Goal: Task Accomplishment & Management: Manage account settings

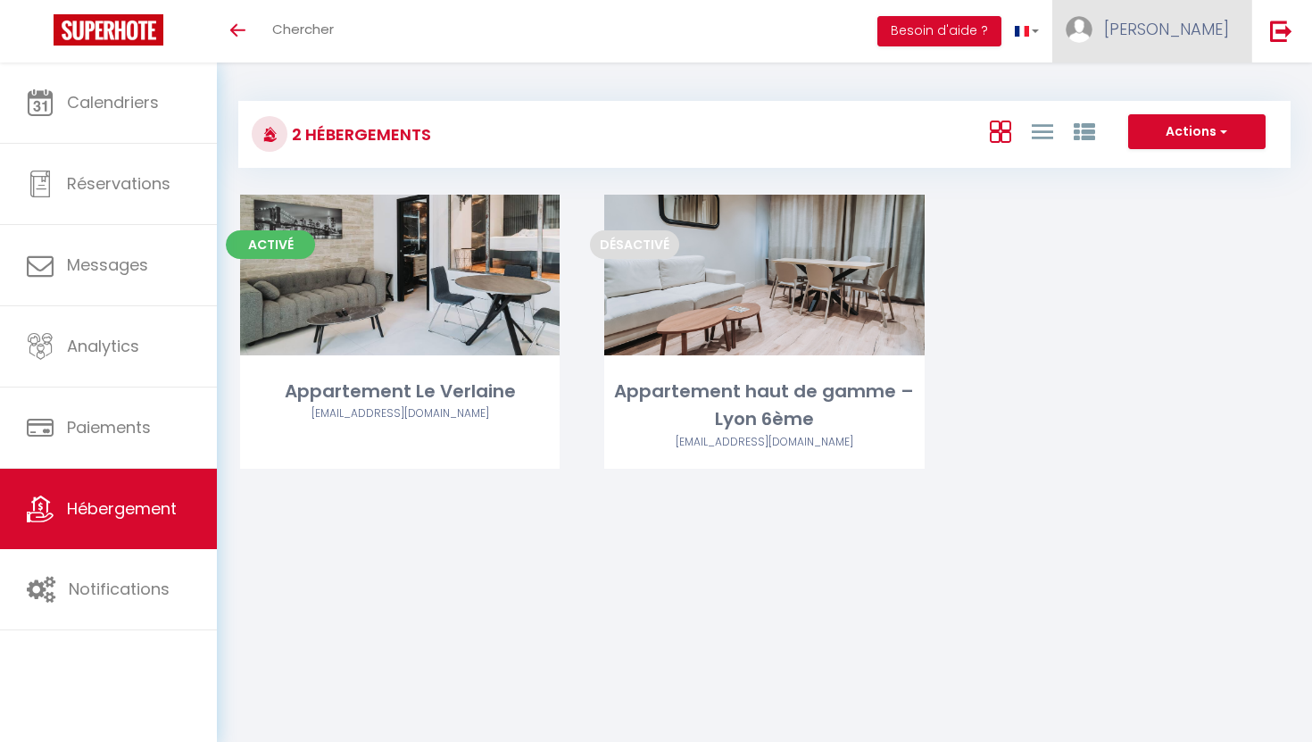
click at [1092, 35] on img at bounding box center [1078, 29] width 27 height 27
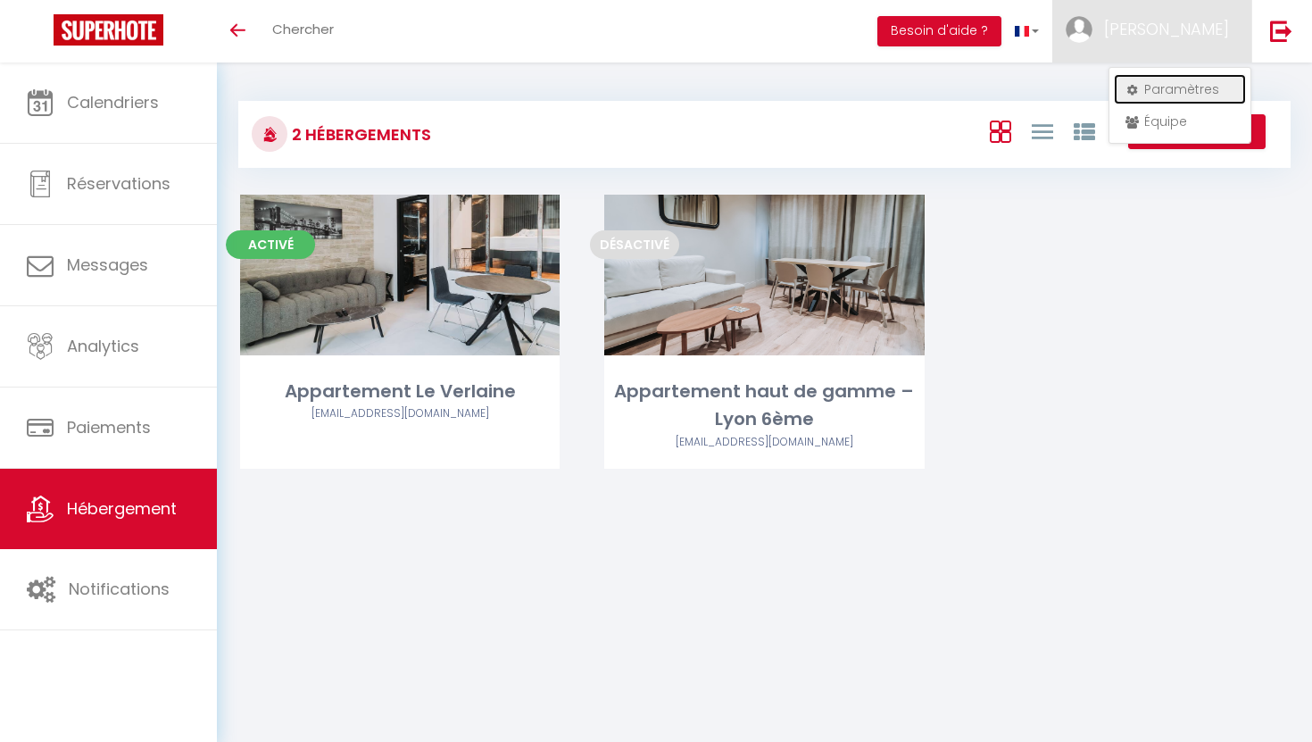
click at [1157, 91] on link "Paramètres" at bounding box center [1180, 89] width 132 height 30
select select "fr"
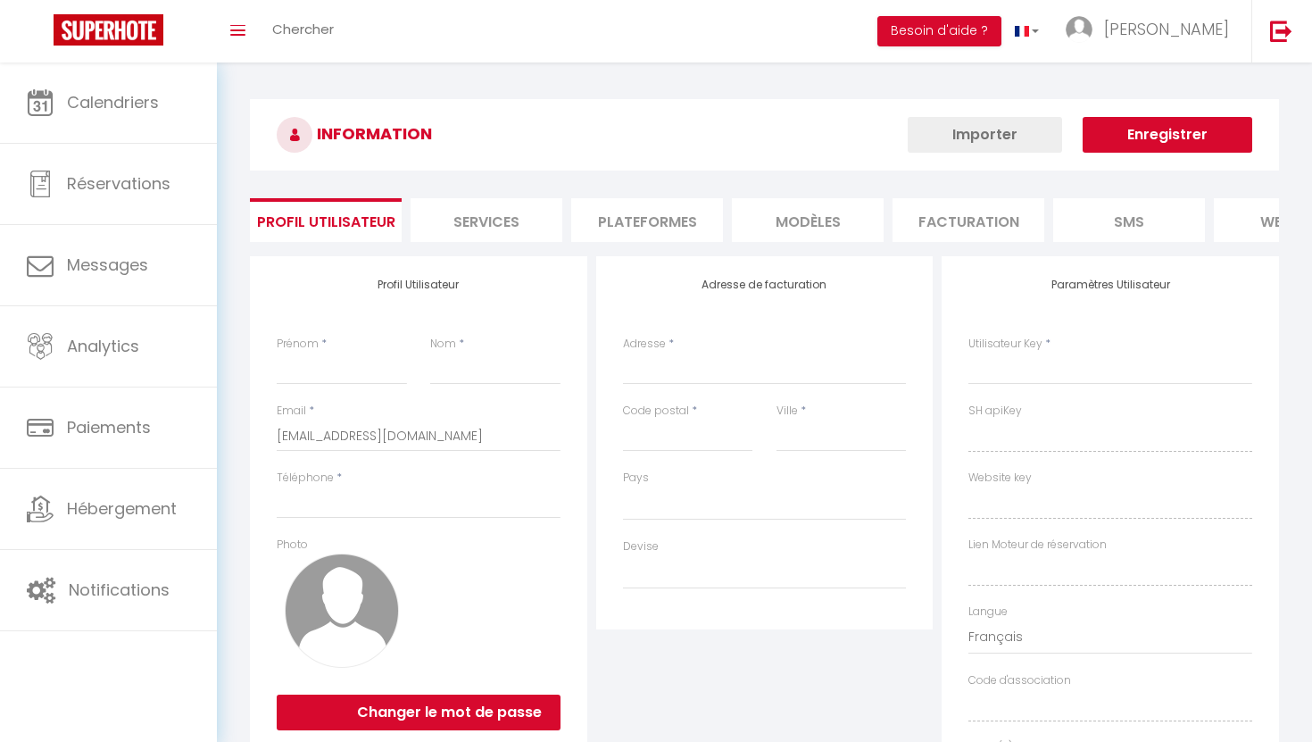
type input "[PERSON_NAME]"
type input "bentolila"
type input "0783145844"
type input "49 rue docteur ollier"
type input "69100"
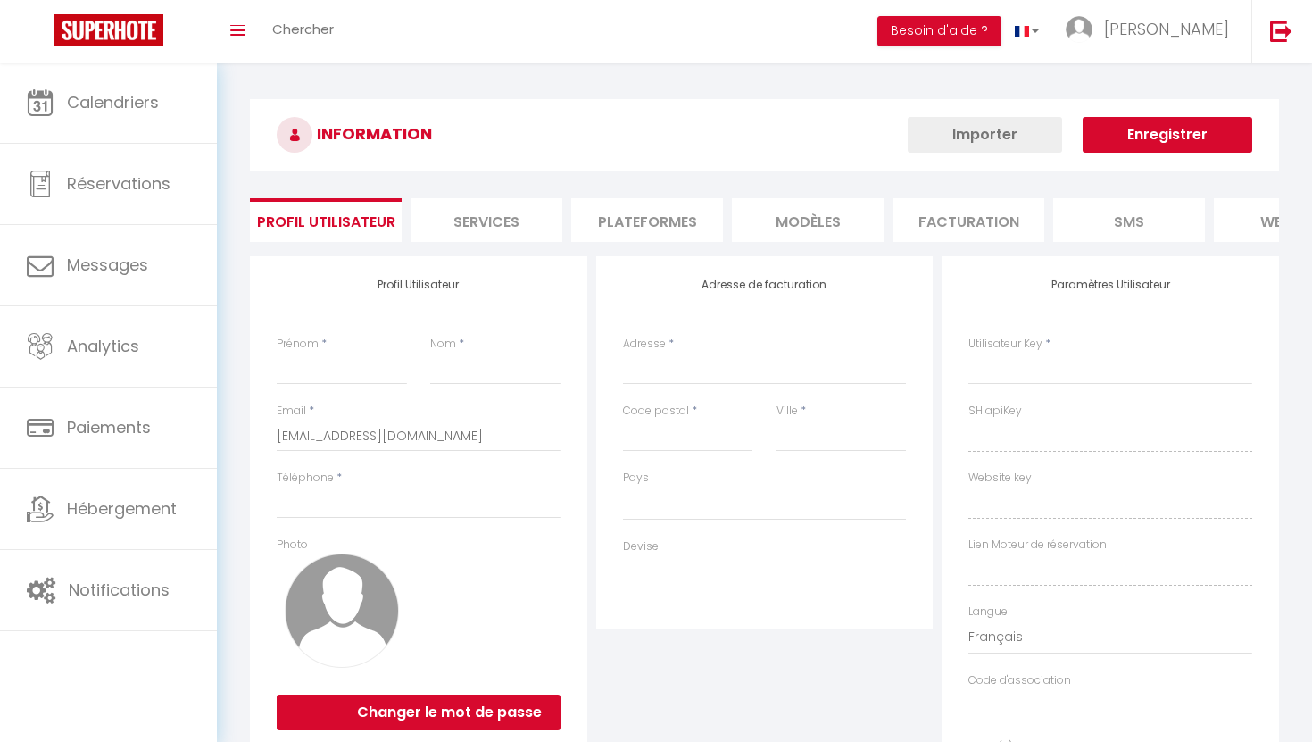
type input "villeurbanne"
type input "BsUuMoFHNGJgW52d0wOMYO3DL"
type input "rSbUV2yLy1yN5yjNoZ2tg5GSt"
type input "https://app.superhote.com/#/get-available-rentals/rSbUV2yLy1yN5yjNoZ2tg5GSt"
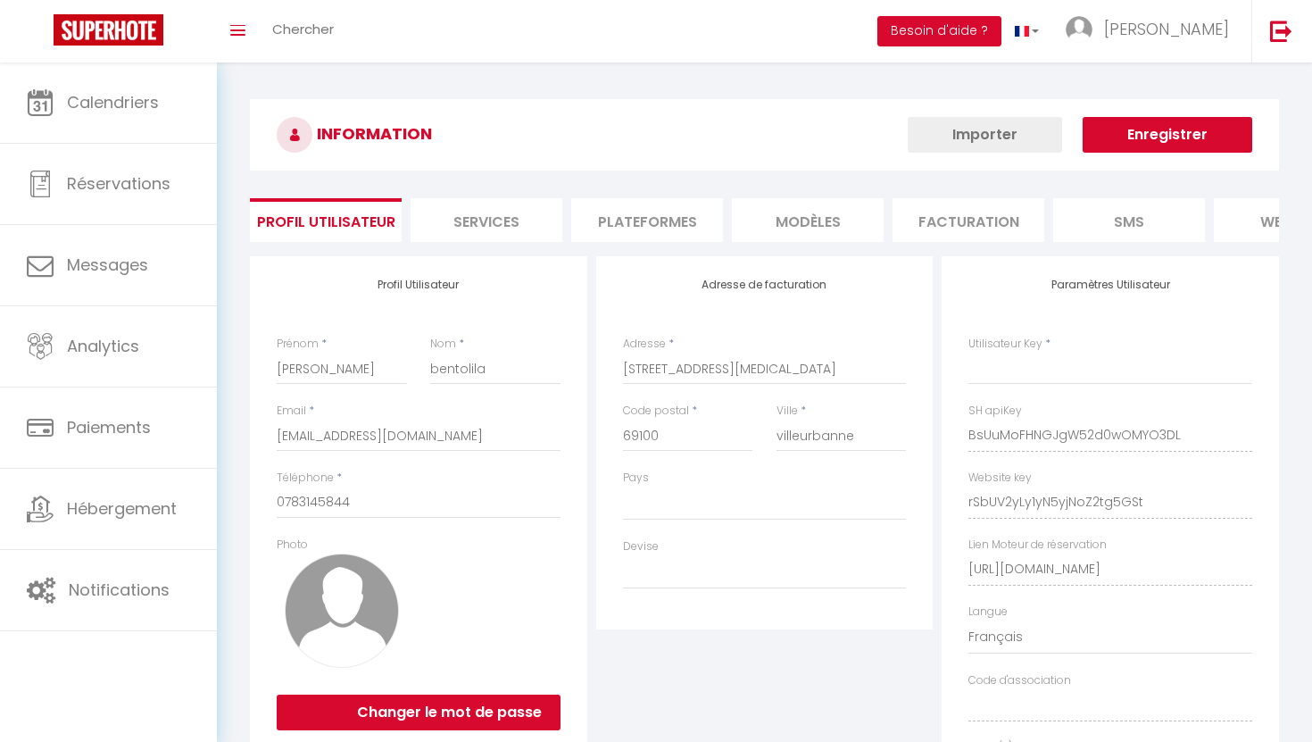
type input "BsUuMoFHNGJgW52d0wOMYO3DL"
type input "rSbUV2yLy1yN5yjNoZ2tg5GSt"
type input "https://app.superhote.com/#/get-available-rentals/rSbUV2yLy1yN5yjNoZ2tg5GSt"
select select "28"
select select "fr"
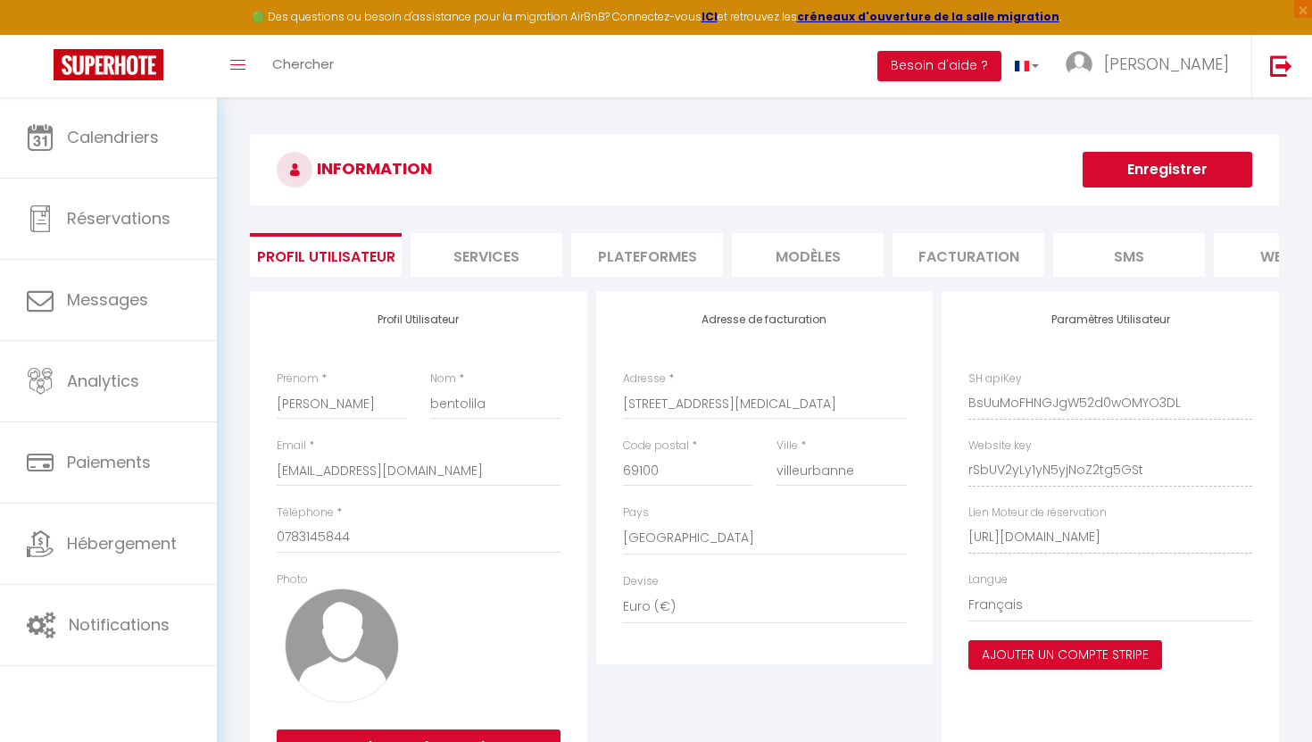
click at [650, 273] on li "Plateformes" at bounding box center [647, 255] width 152 height 44
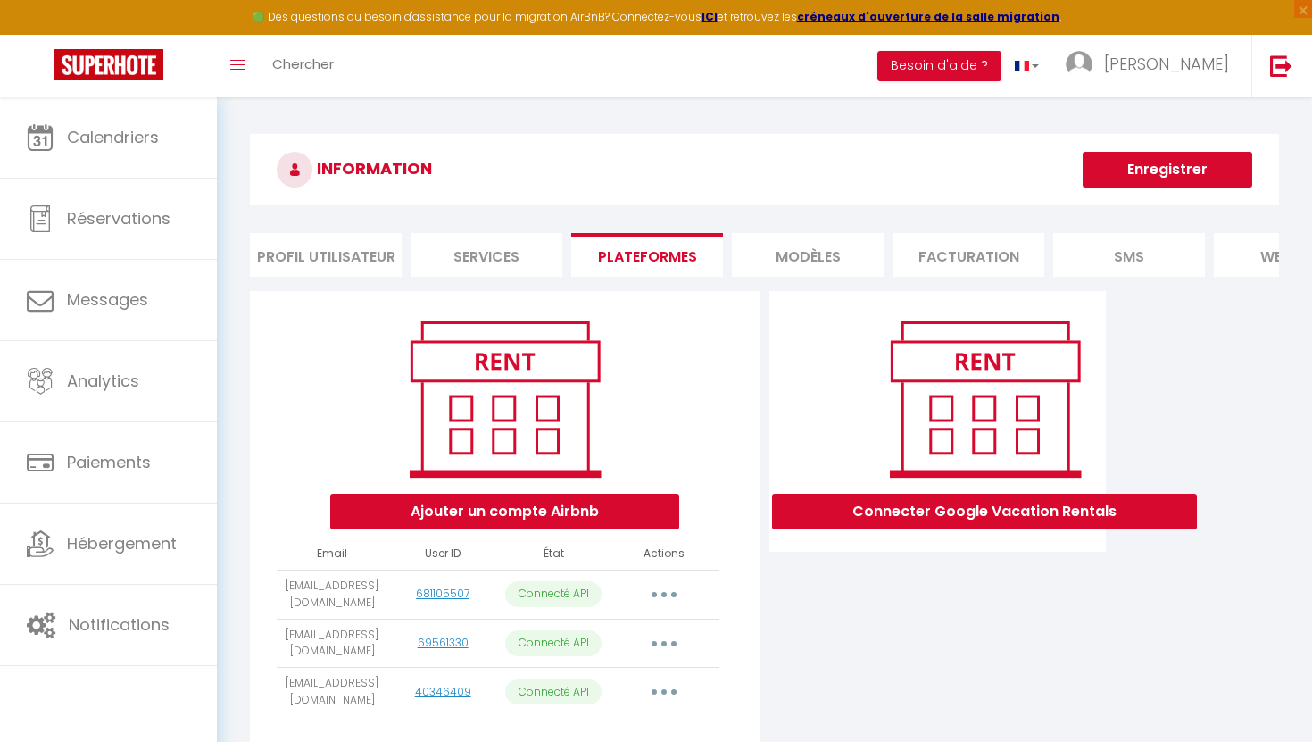
scroll to position [97, 0]
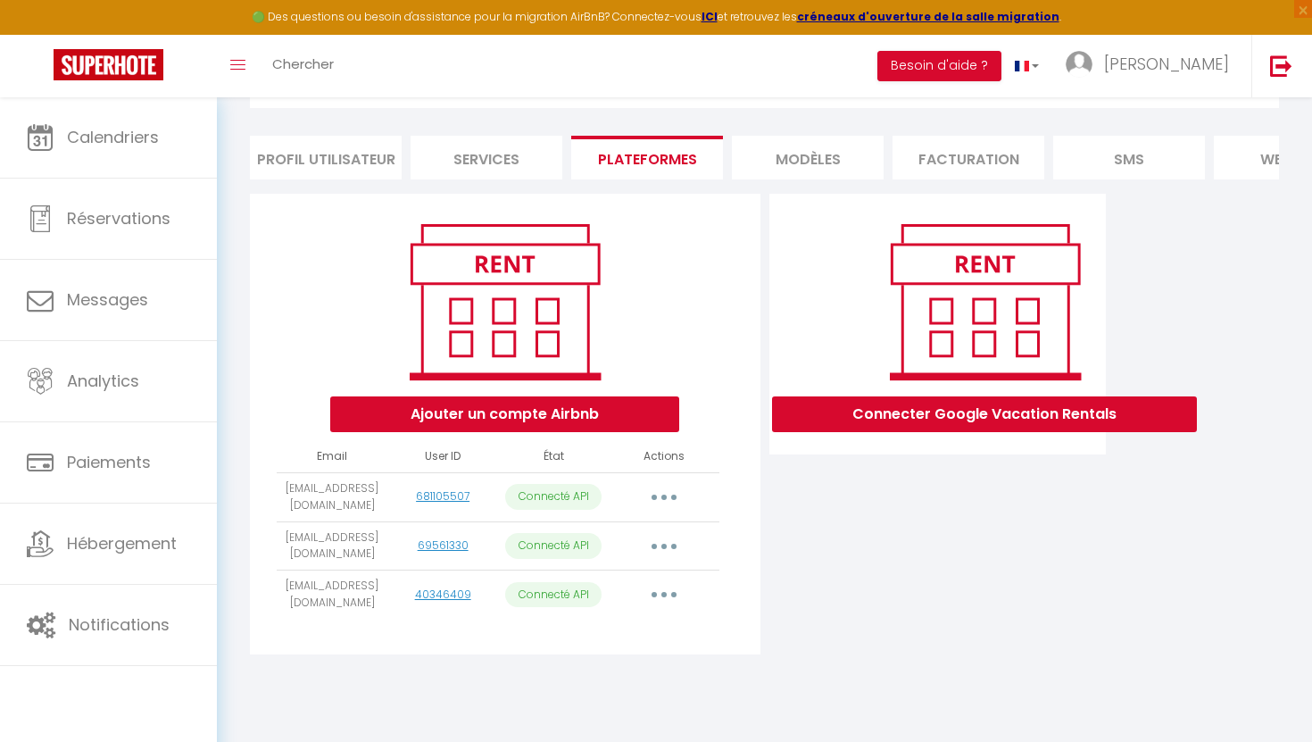
click at [657, 599] on button "button" at bounding box center [664, 594] width 50 height 29
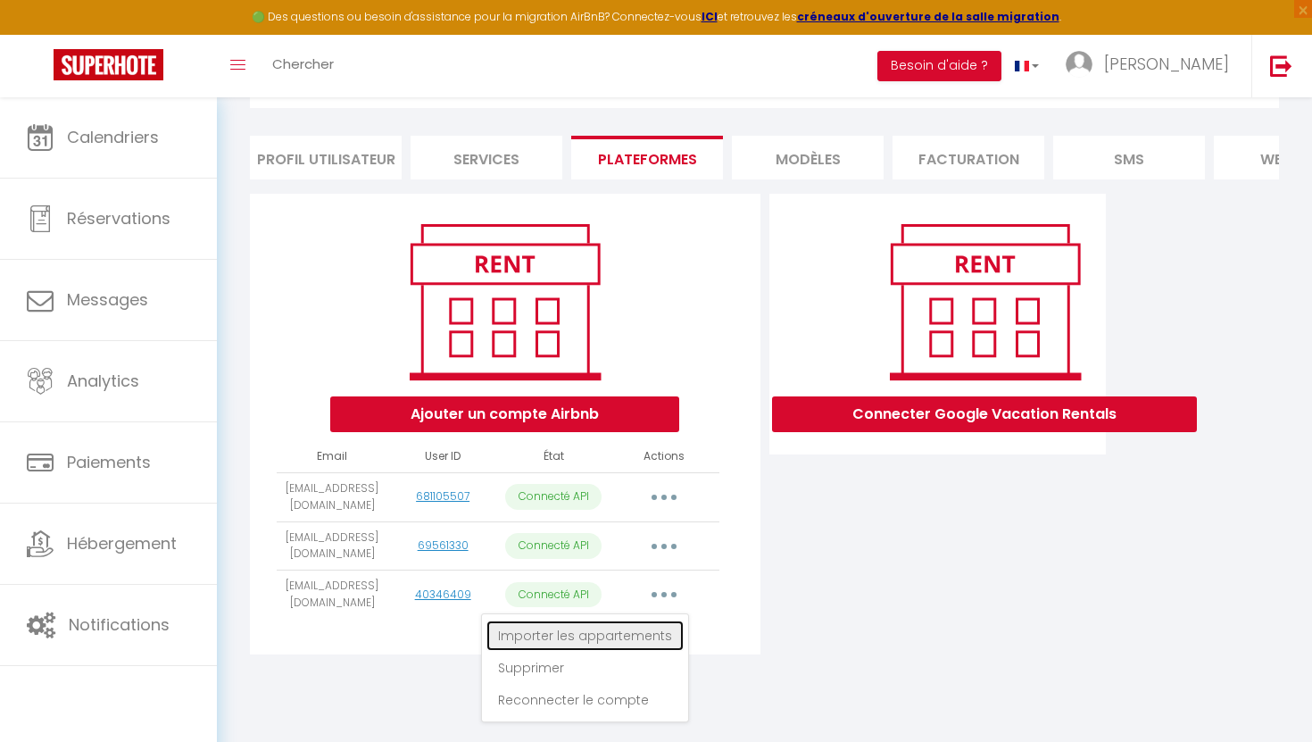
click at [603, 634] on link "Importer les appartements" at bounding box center [584, 635] width 197 height 30
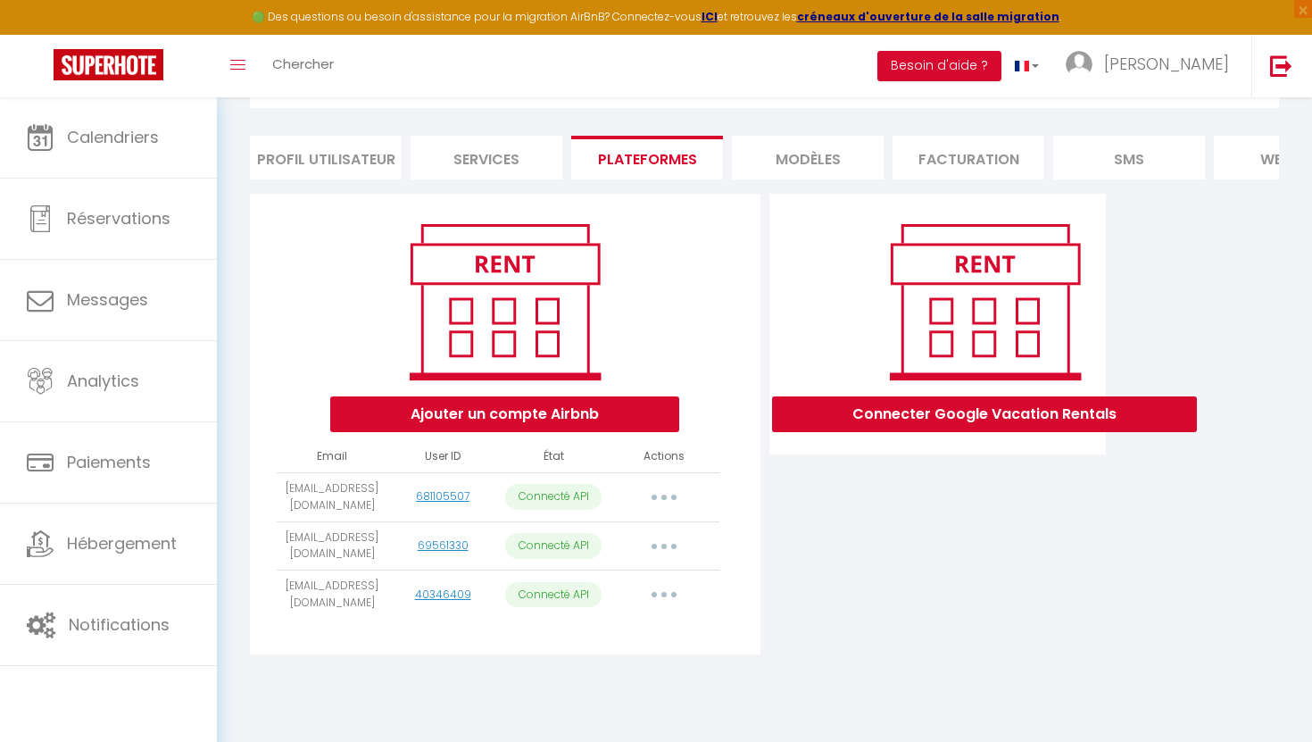
select select
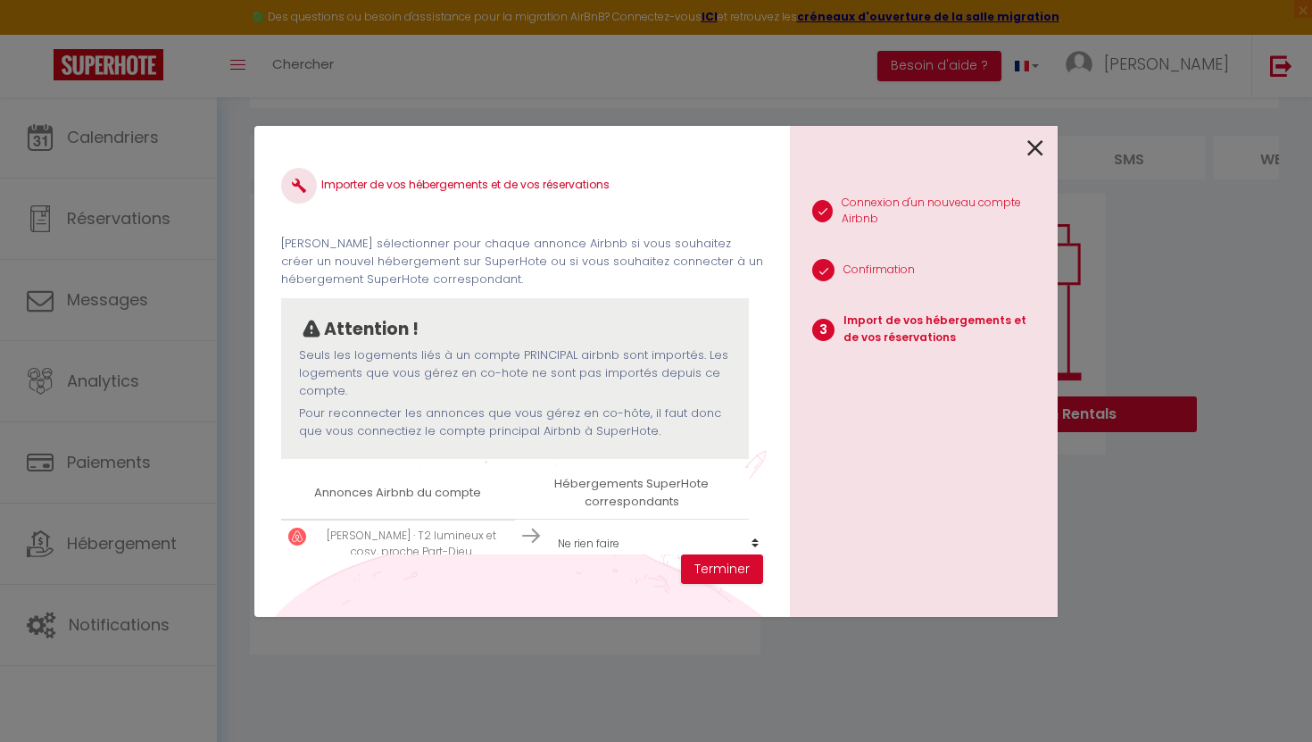
scroll to position [77, 0]
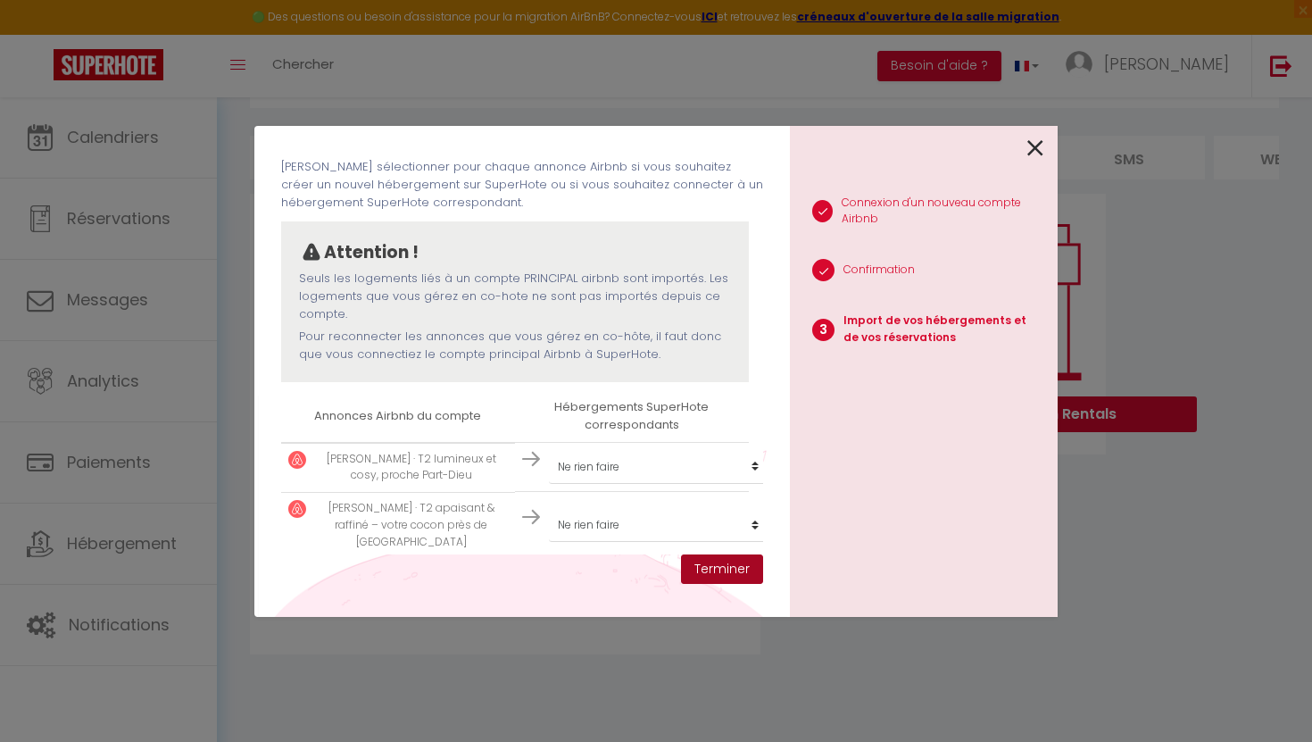
click at [724, 572] on button "Terminer" at bounding box center [722, 569] width 82 height 30
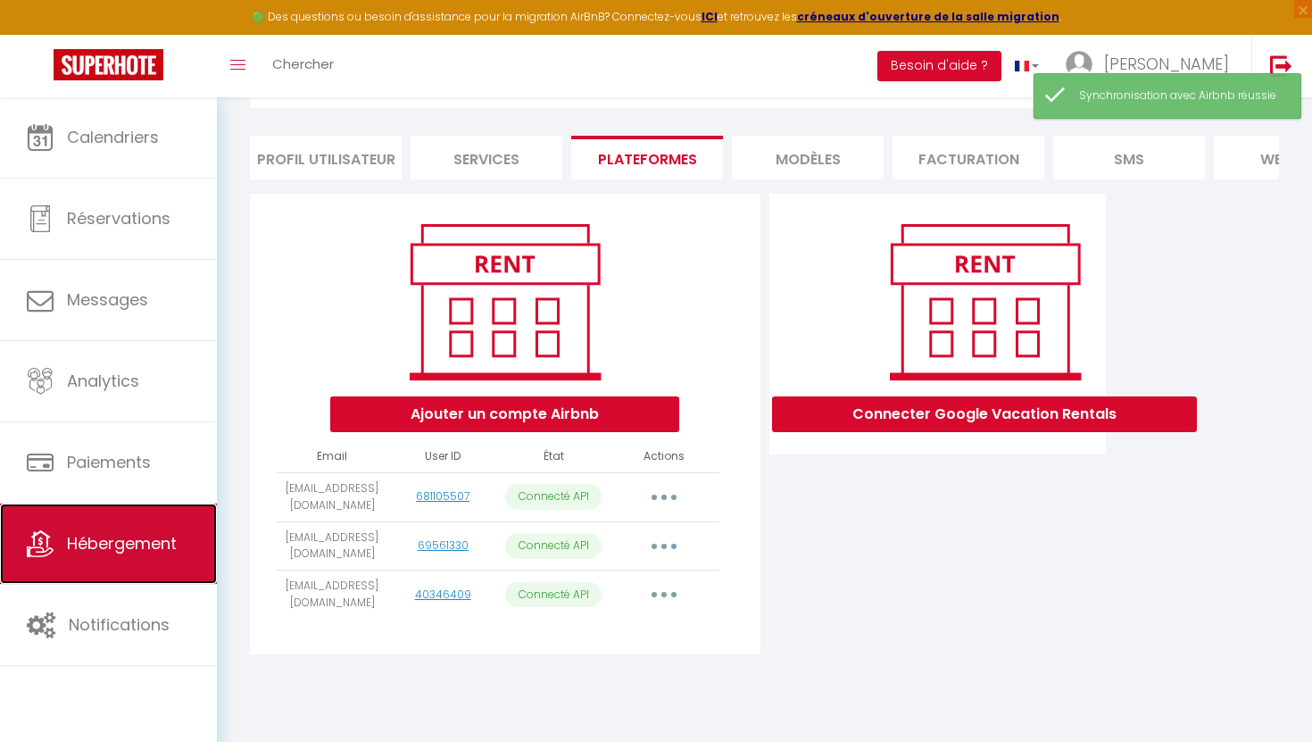
click at [128, 536] on span "Hébergement" at bounding box center [122, 543] width 110 height 22
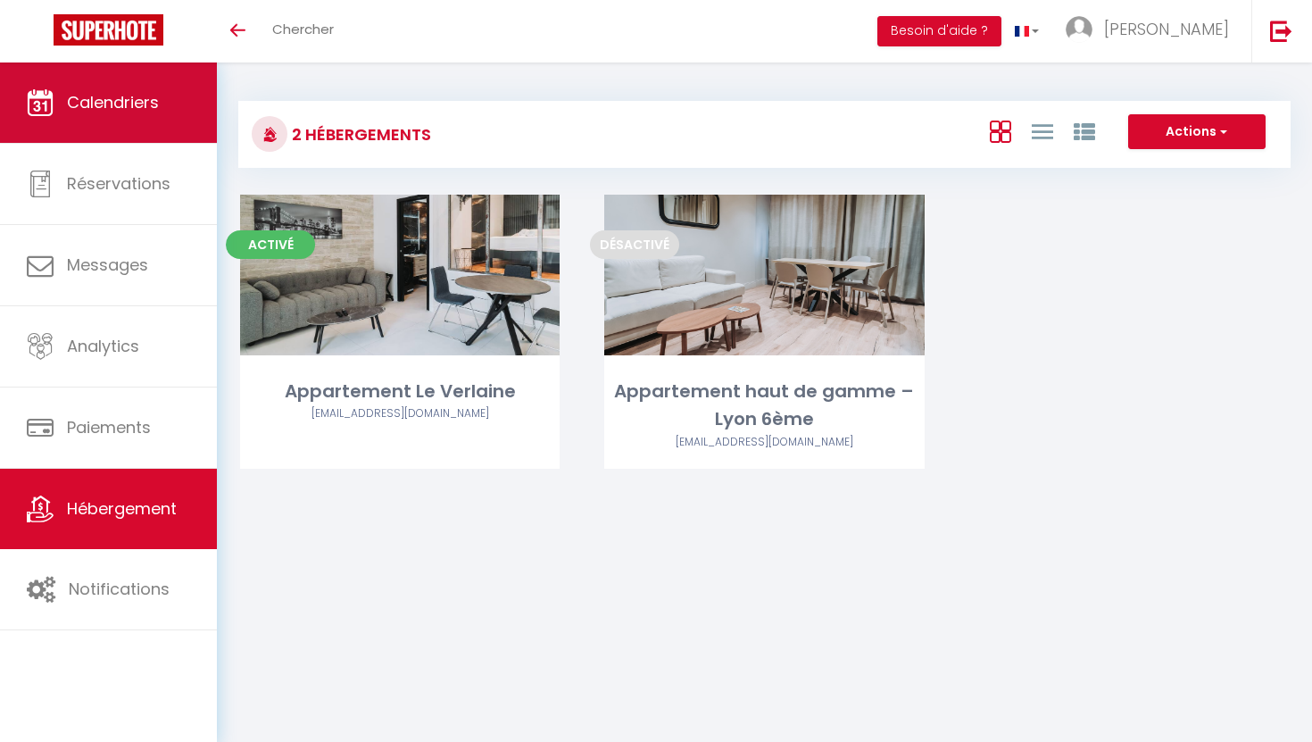
click at [126, 120] on link "Calendriers" at bounding box center [108, 102] width 217 height 80
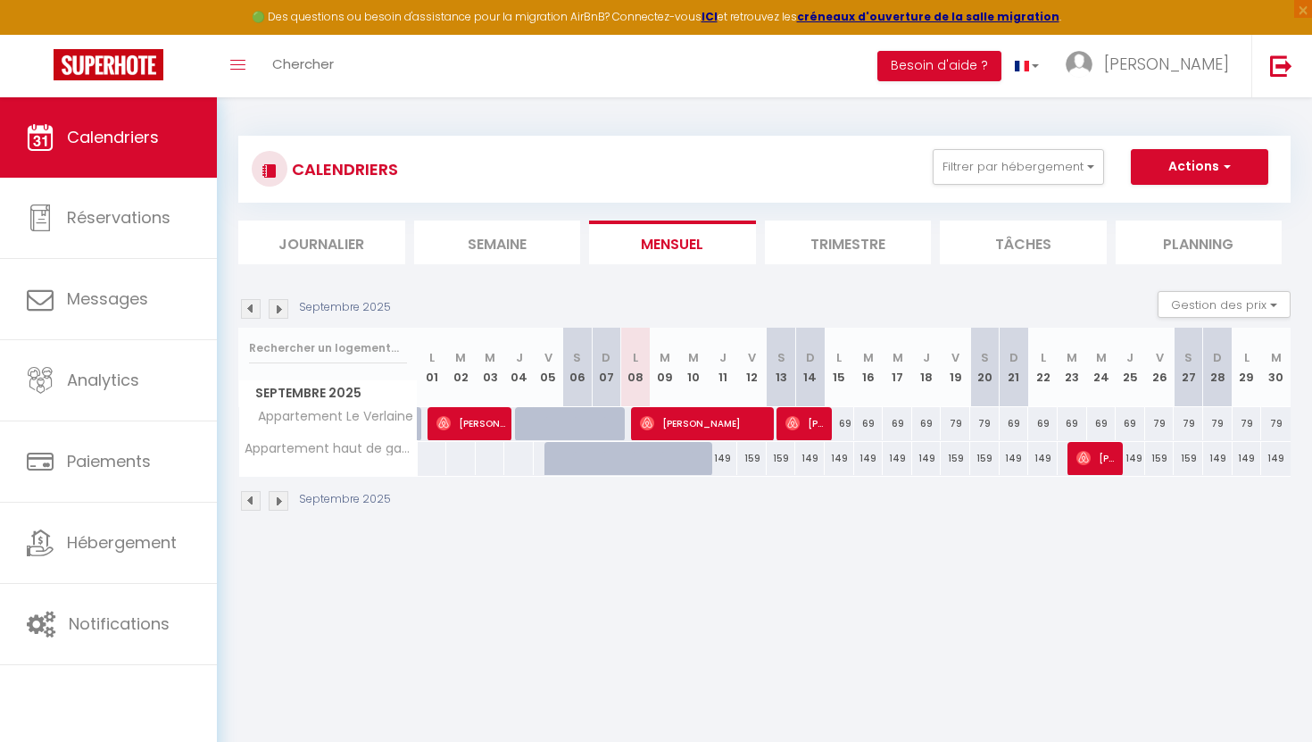
click at [358, 259] on li "Journalier" at bounding box center [321, 242] width 167 height 44
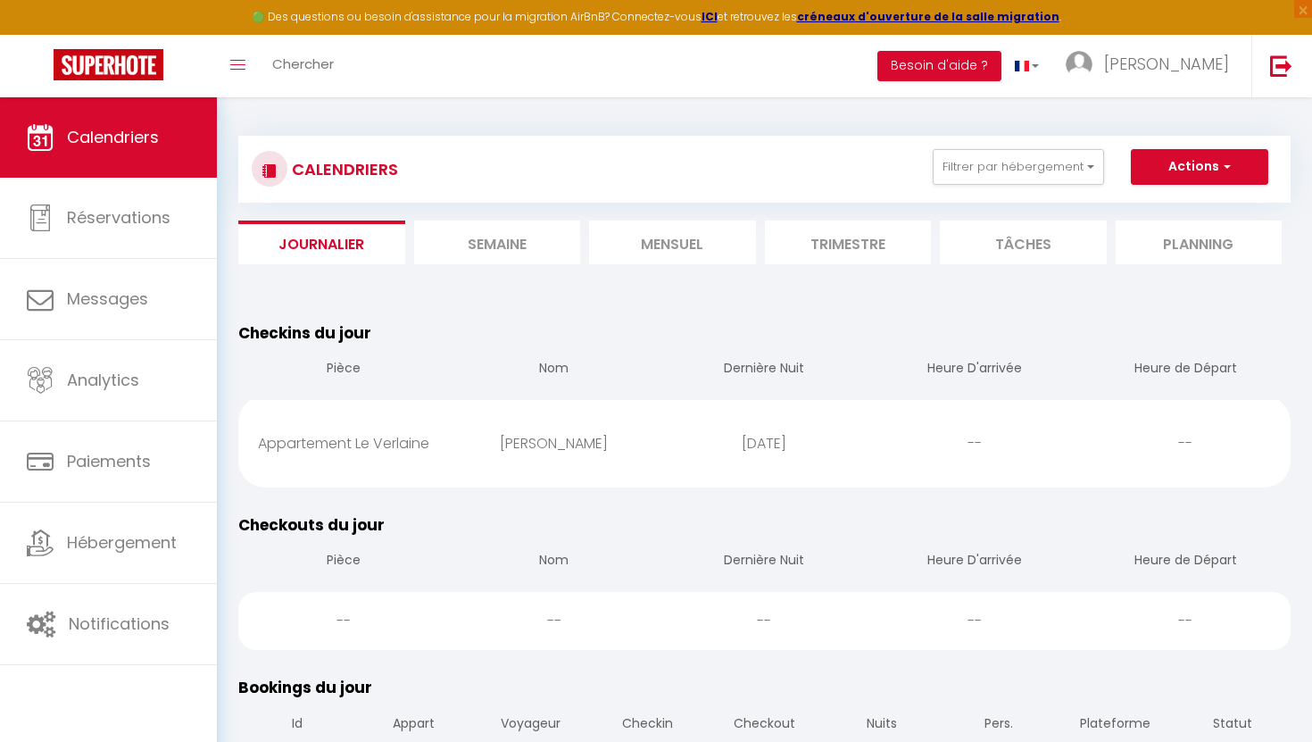
click at [788, 255] on li "Trimestre" at bounding box center [848, 242] width 167 height 44
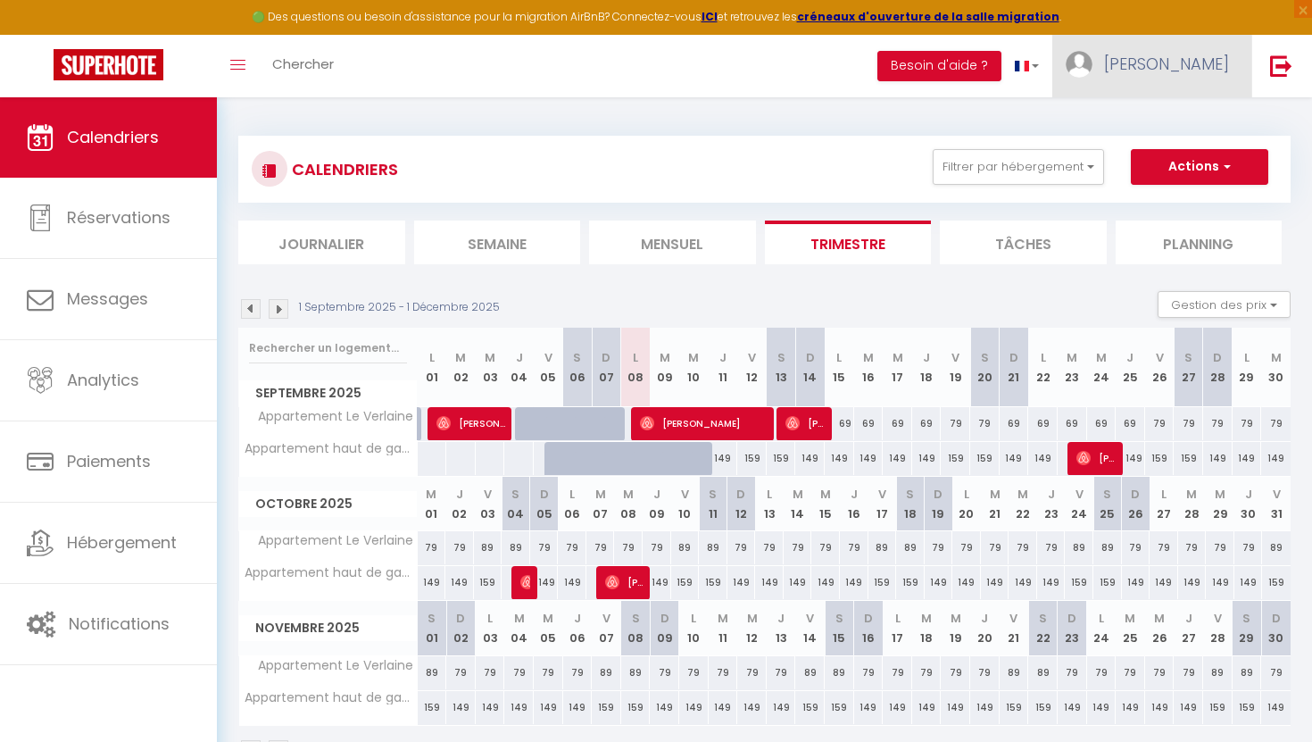
click at [1092, 67] on img at bounding box center [1078, 64] width 27 height 27
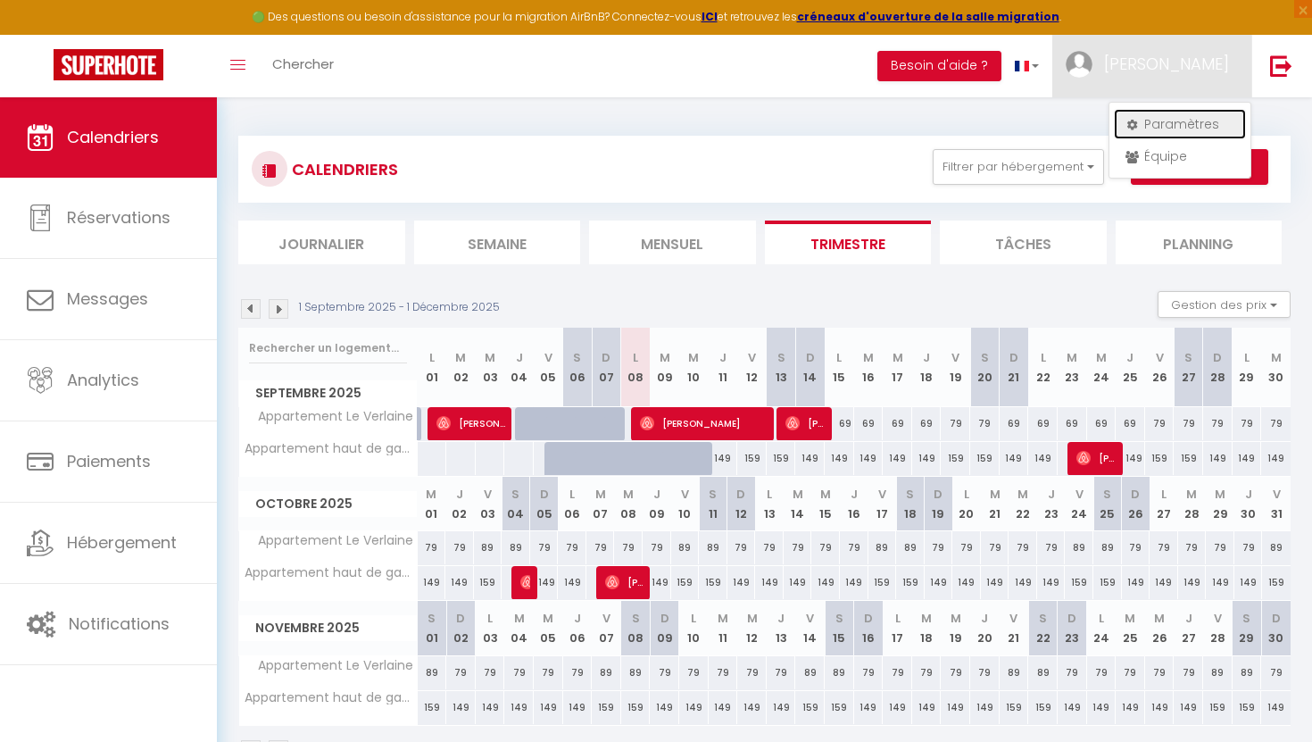
click at [1171, 125] on link "Paramètres" at bounding box center [1180, 124] width 132 height 30
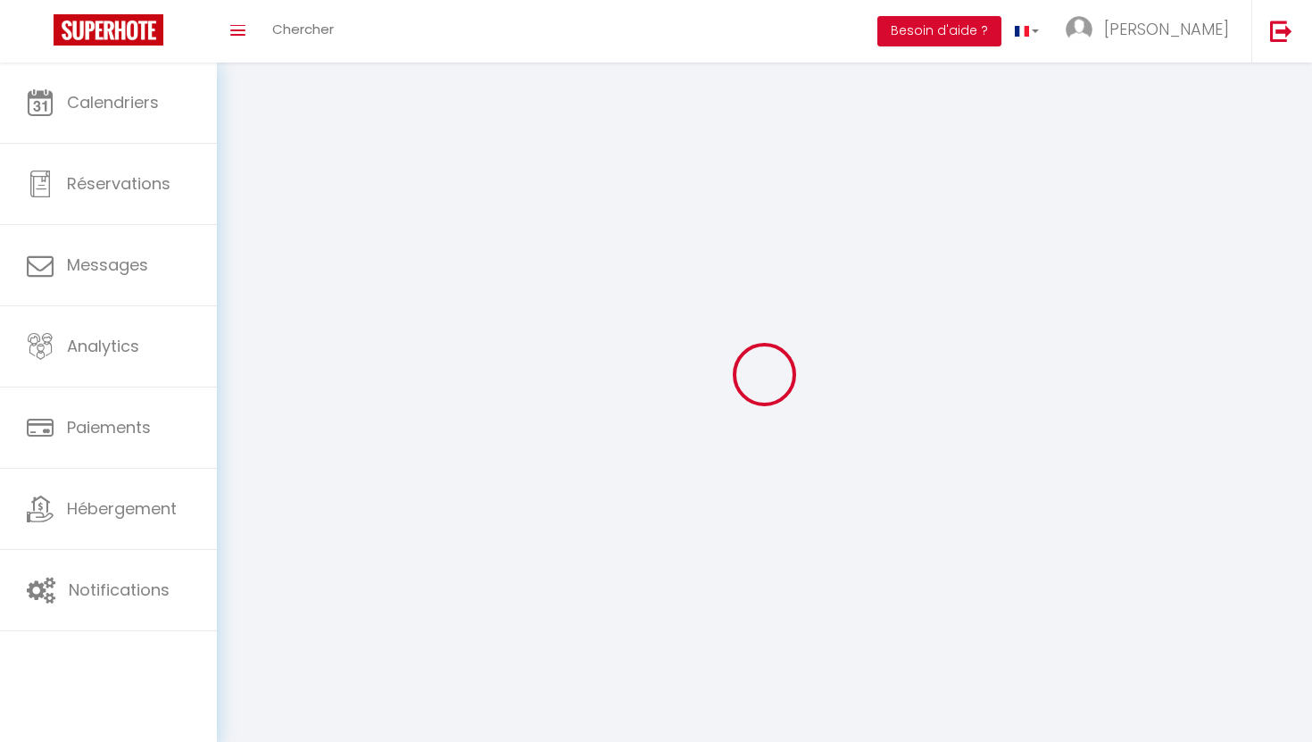
type input "[PERSON_NAME]"
type input "bentolila"
type input "0783145844"
type input "49 rue docteur ollier"
type input "69100"
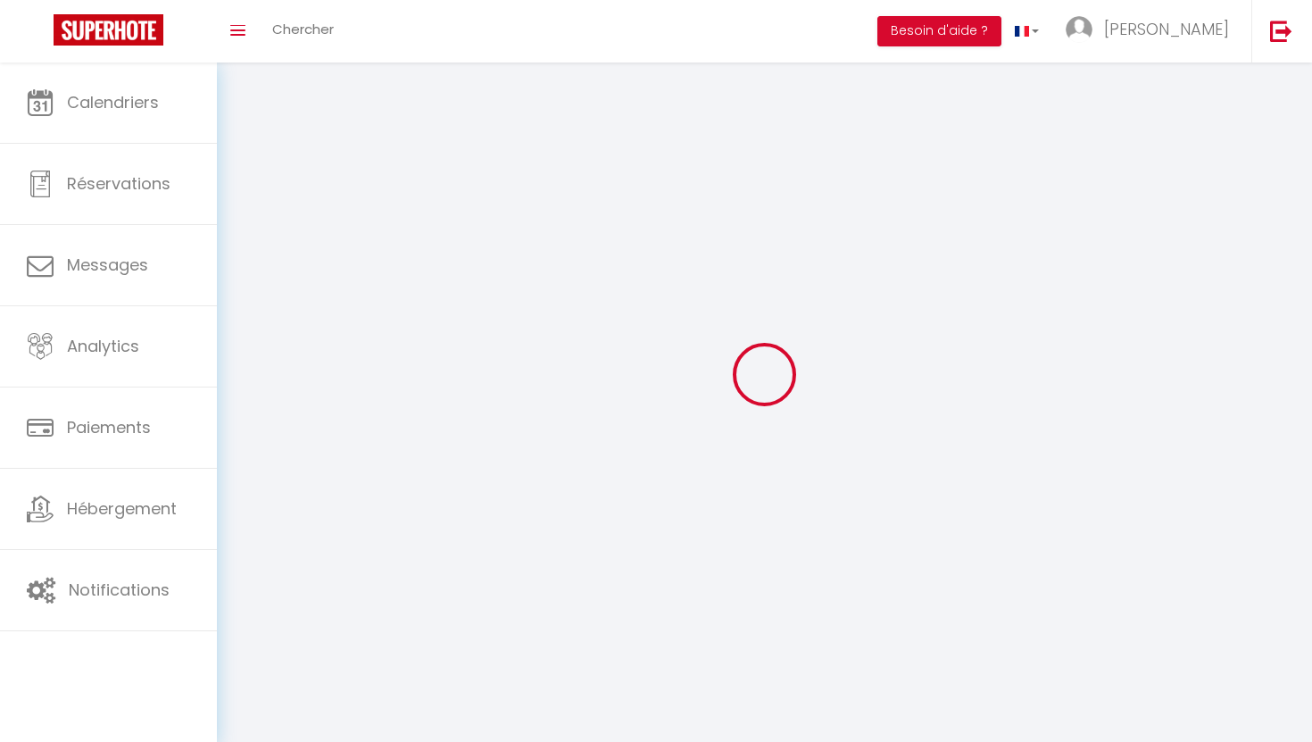
type input "villeurbanne"
type input "BsUuMoFHNGJgW52d0wOMYO3DL"
type input "rSbUV2yLy1yN5yjNoZ2tg5GSt"
type input "https://app.superhote.com/#/get-available-rentals/rSbUV2yLy1yN5yjNoZ2tg5GSt"
type input "BsUuMoFHNGJgW52d0wOMYO3DL"
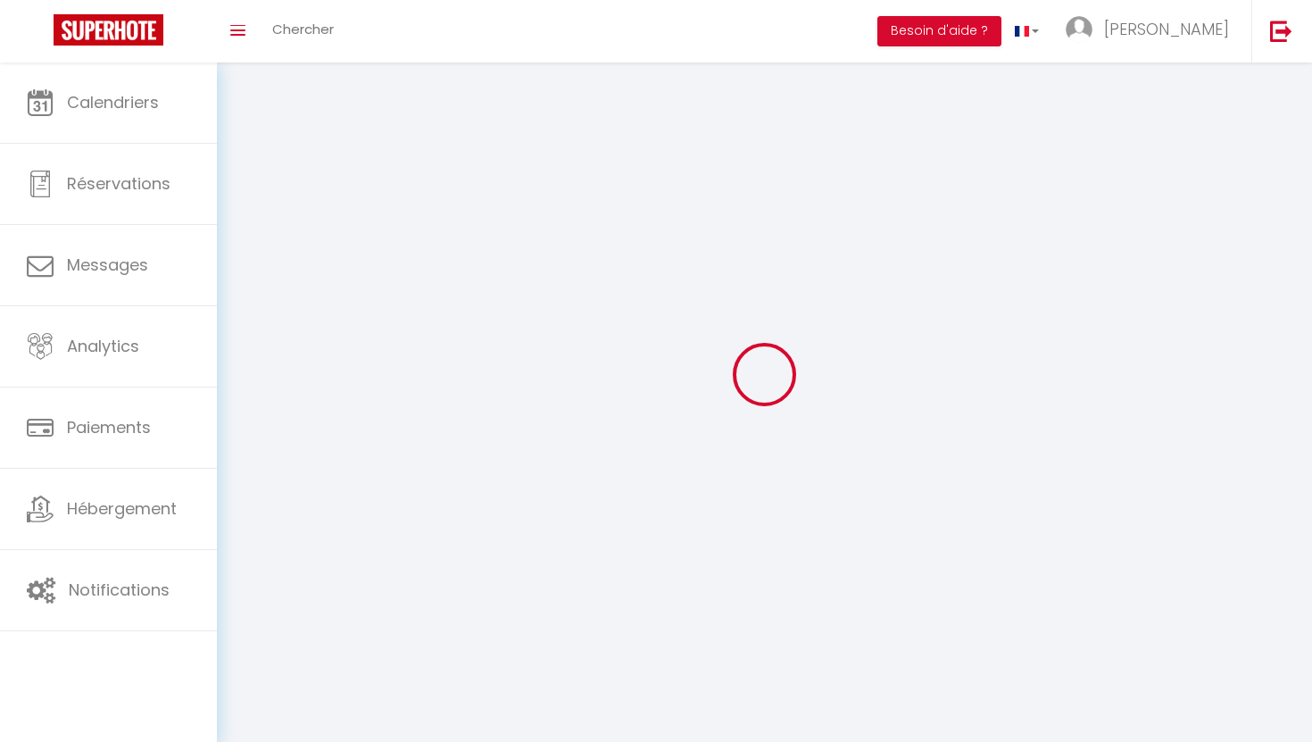
type input "rSbUV2yLy1yN5yjNoZ2tg5GSt"
type input "https://app.superhote.com/#/get-available-rentals/rSbUV2yLy1yN5yjNoZ2tg5GSt"
select select "28"
select select "fr"
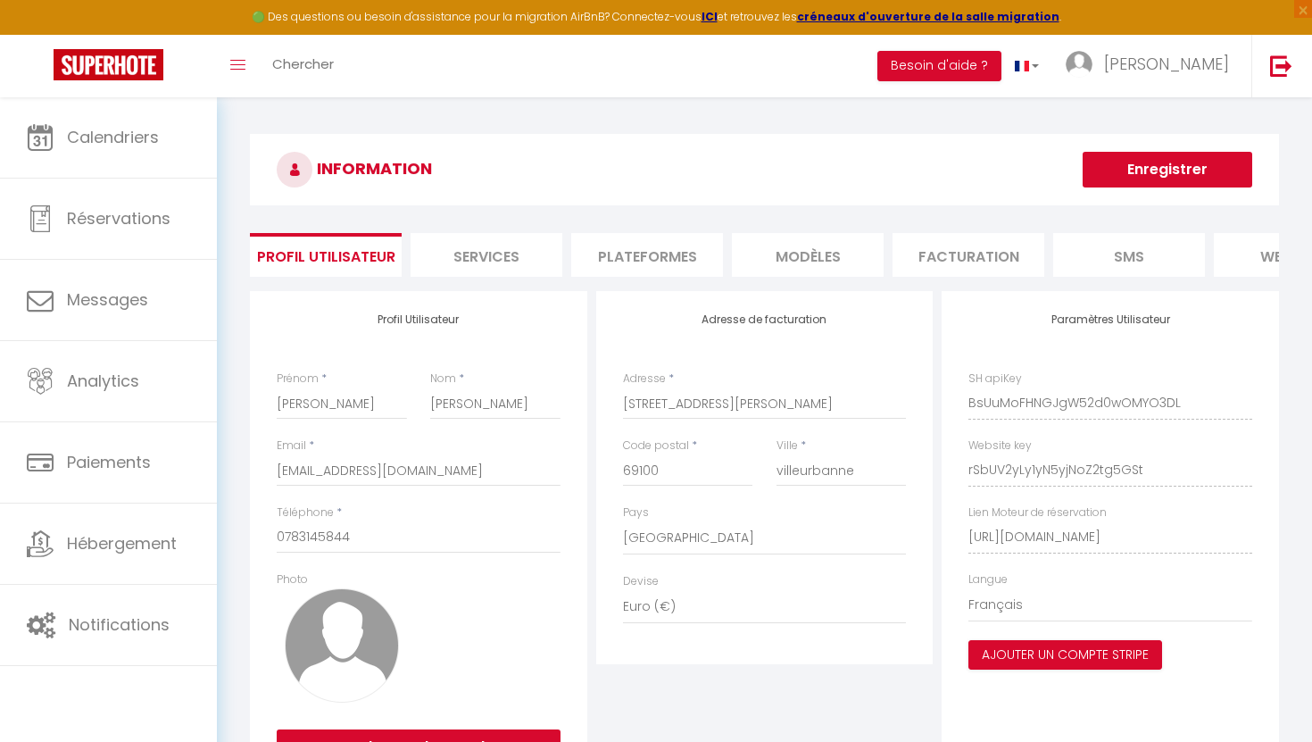
click at [632, 254] on li "Plateformes" at bounding box center [647, 255] width 152 height 44
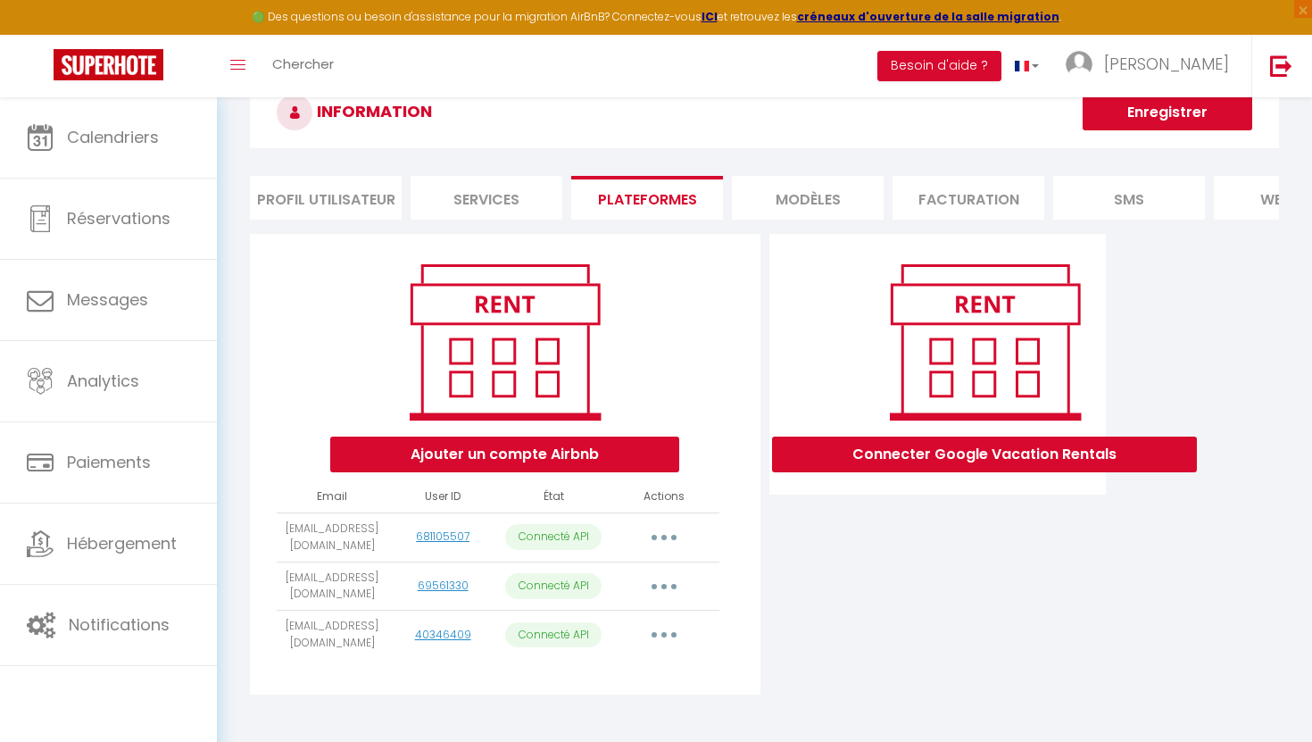
scroll to position [97, 0]
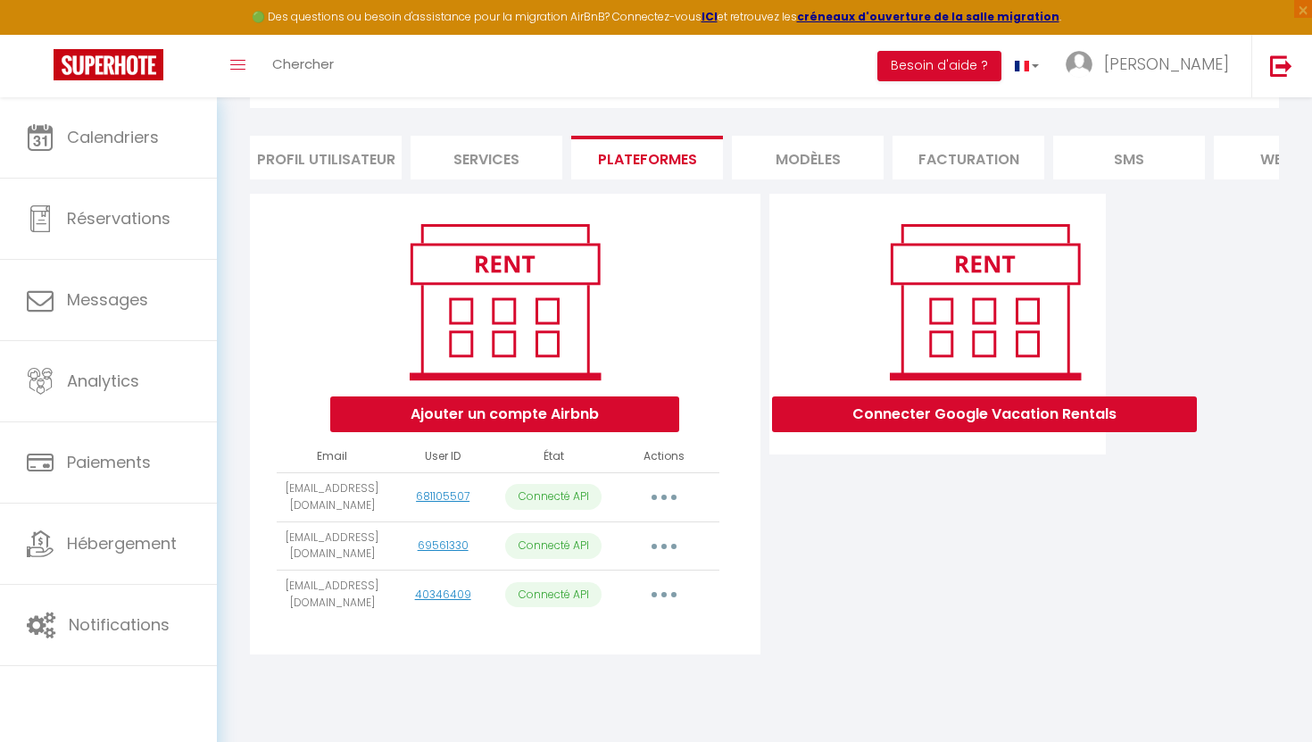
click at [500, 161] on li "Services" at bounding box center [486, 158] width 152 height 44
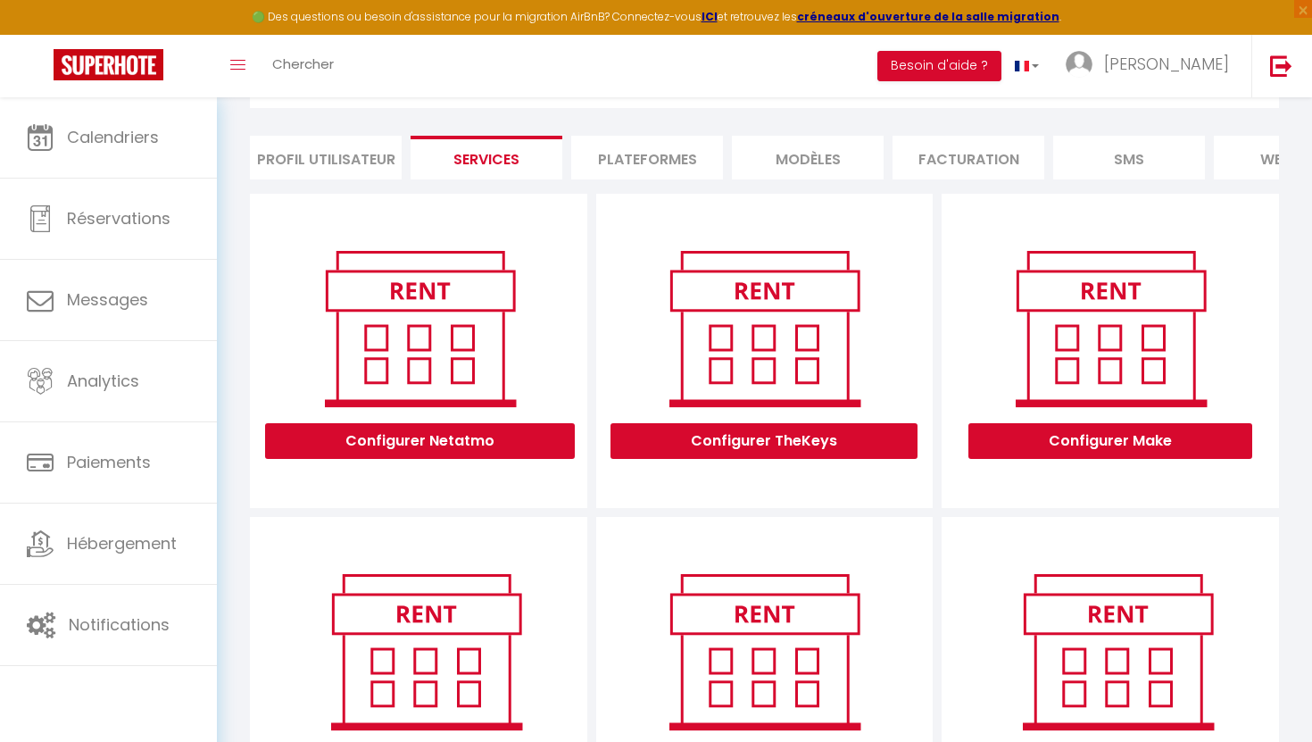
click at [377, 163] on li "Profil Utilisateur" at bounding box center [326, 158] width 152 height 44
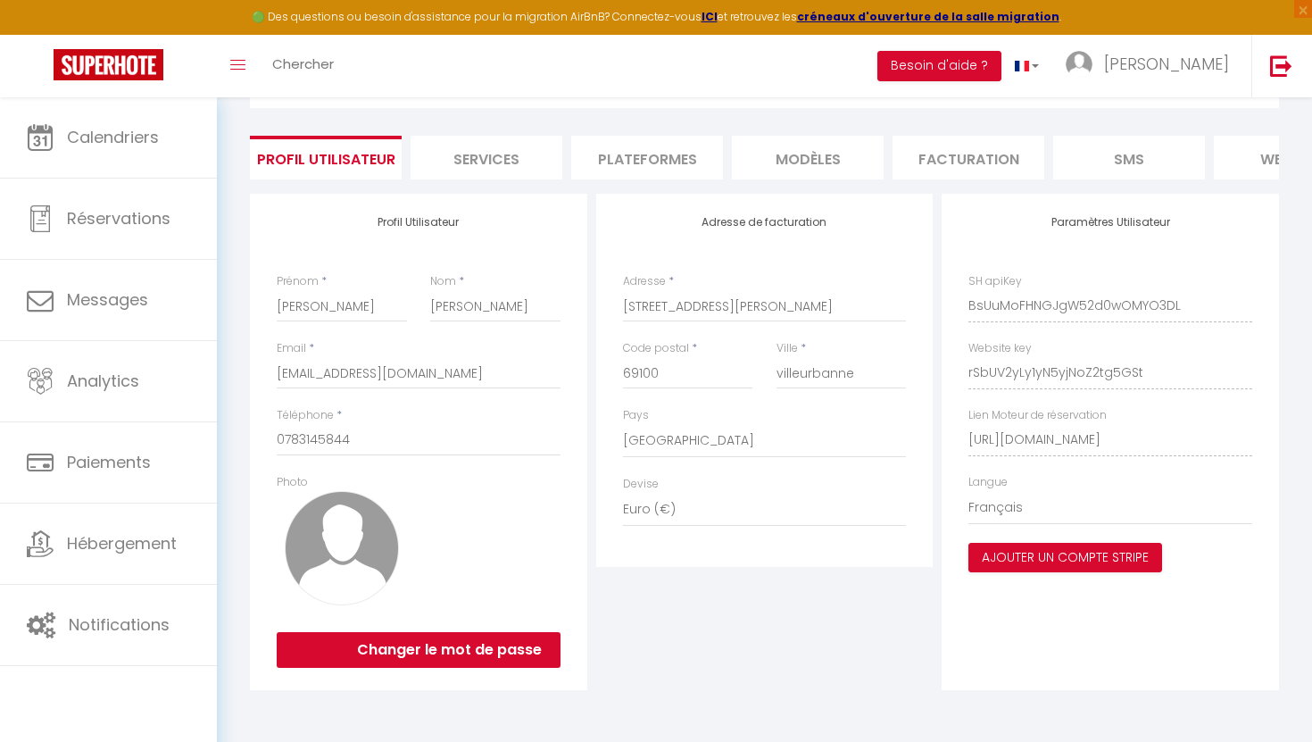
click at [490, 170] on li "Services" at bounding box center [486, 158] width 152 height 44
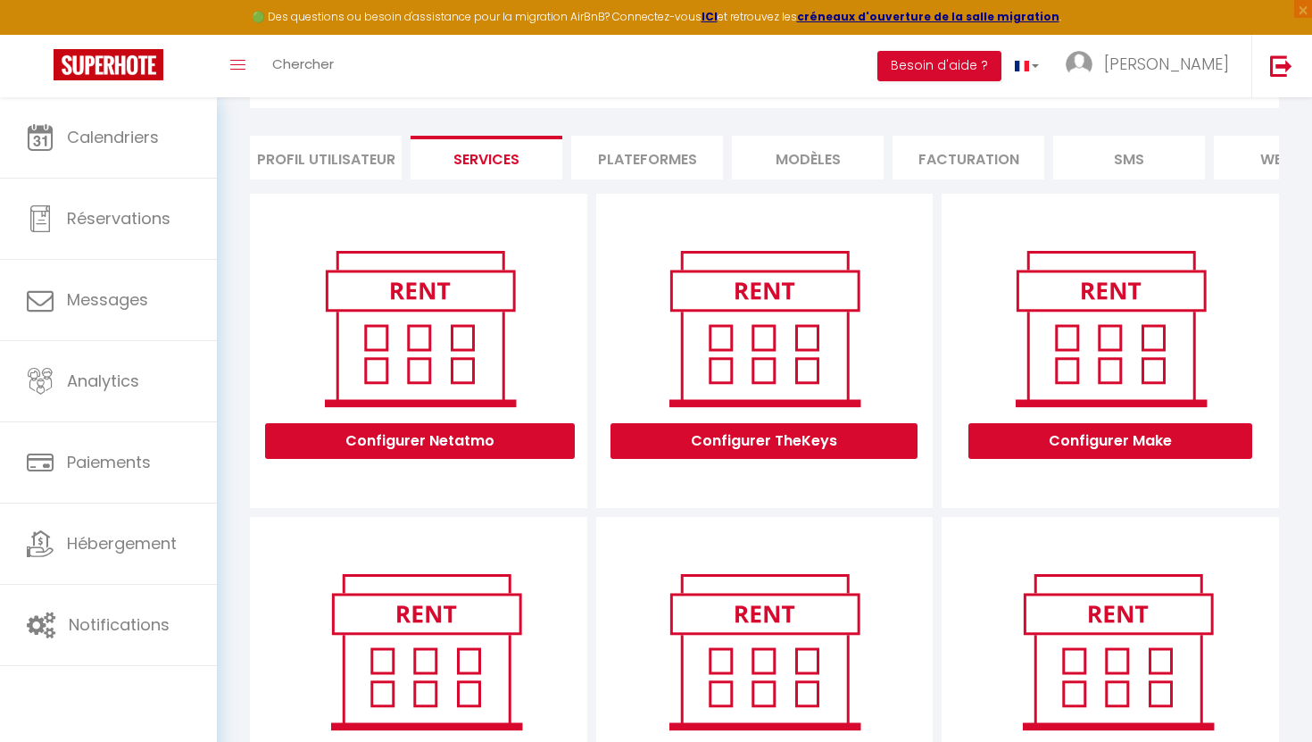
click at [635, 155] on li "Plateformes" at bounding box center [647, 158] width 152 height 44
